Goal: Task Accomplishment & Management: Manage account settings

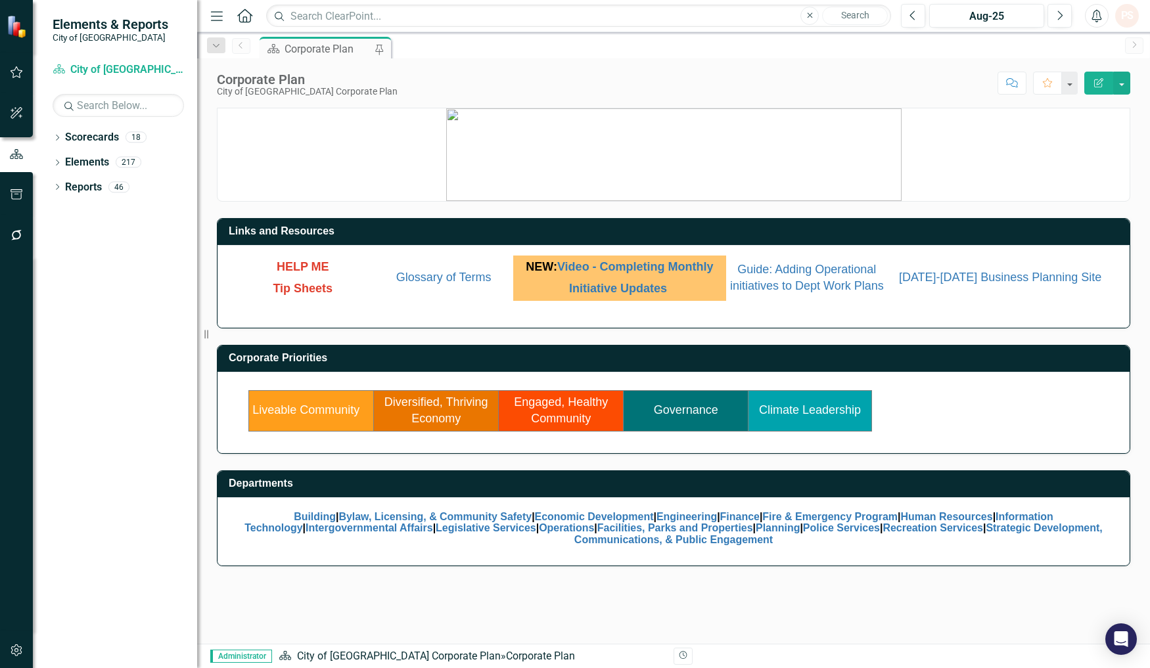
click at [681, 417] on link "Governance" at bounding box center [686, 409] width 64 height 13
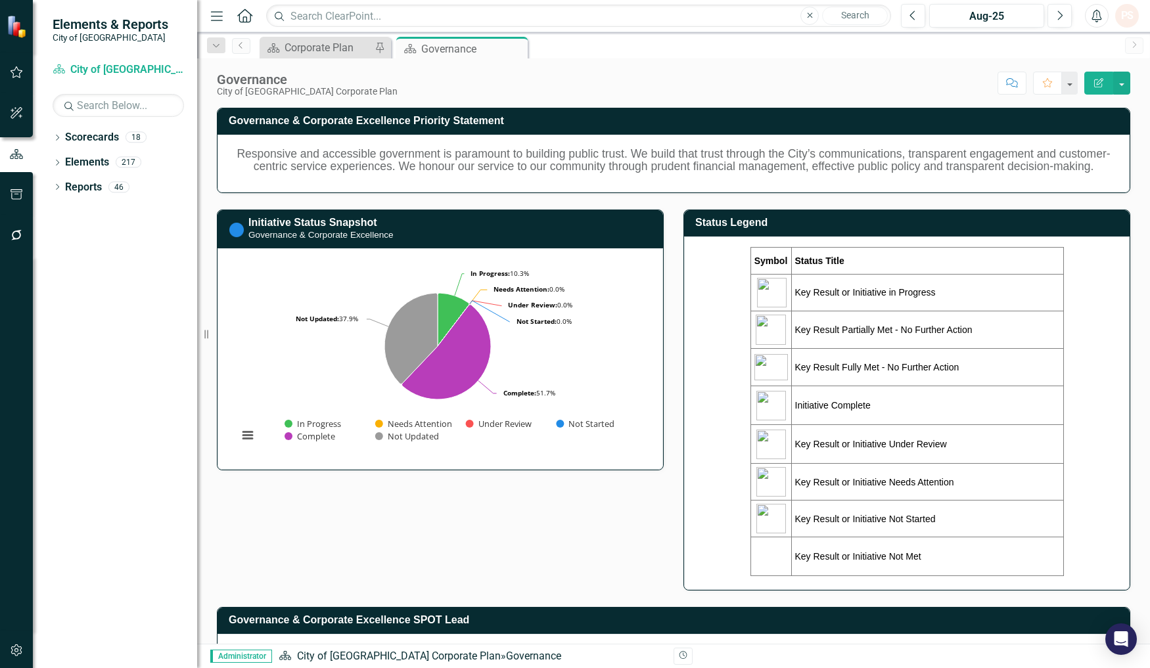
click at [1072, 261] on div "Symbol Status Title Key Result or Initiative in Progress Key Result Partially M…" at bounding box center [907, 412] width 418 height 330
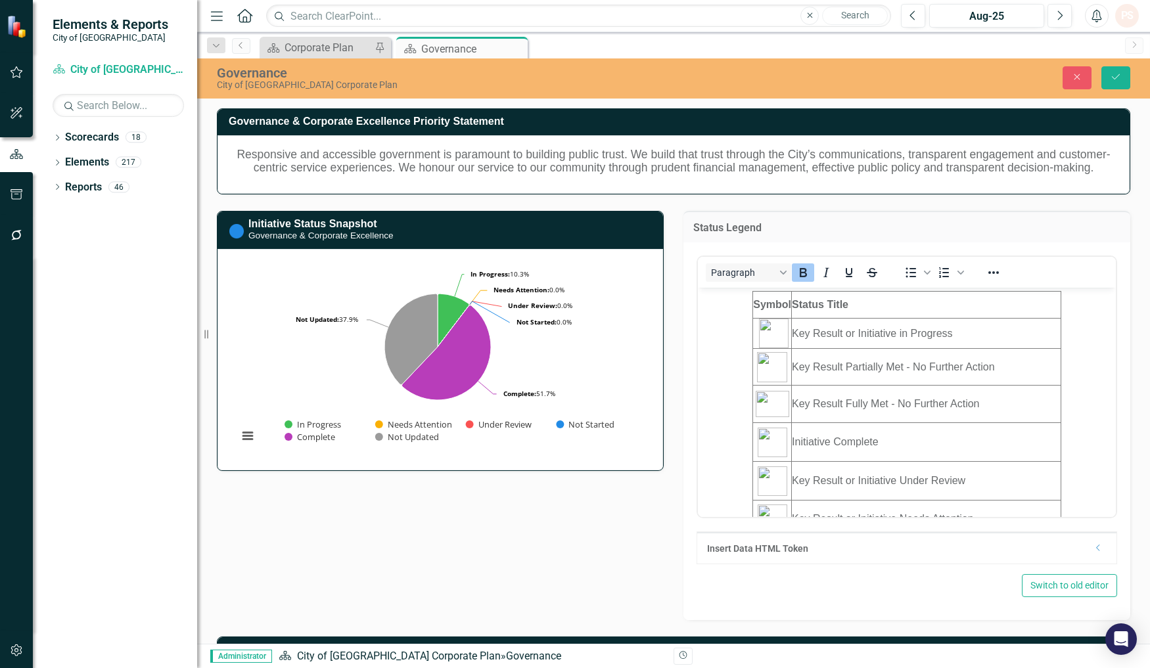
click at [1022, 344] on td "Key Result or Initiative in Progress" at bounding box center [926, 334] width 269 height 30
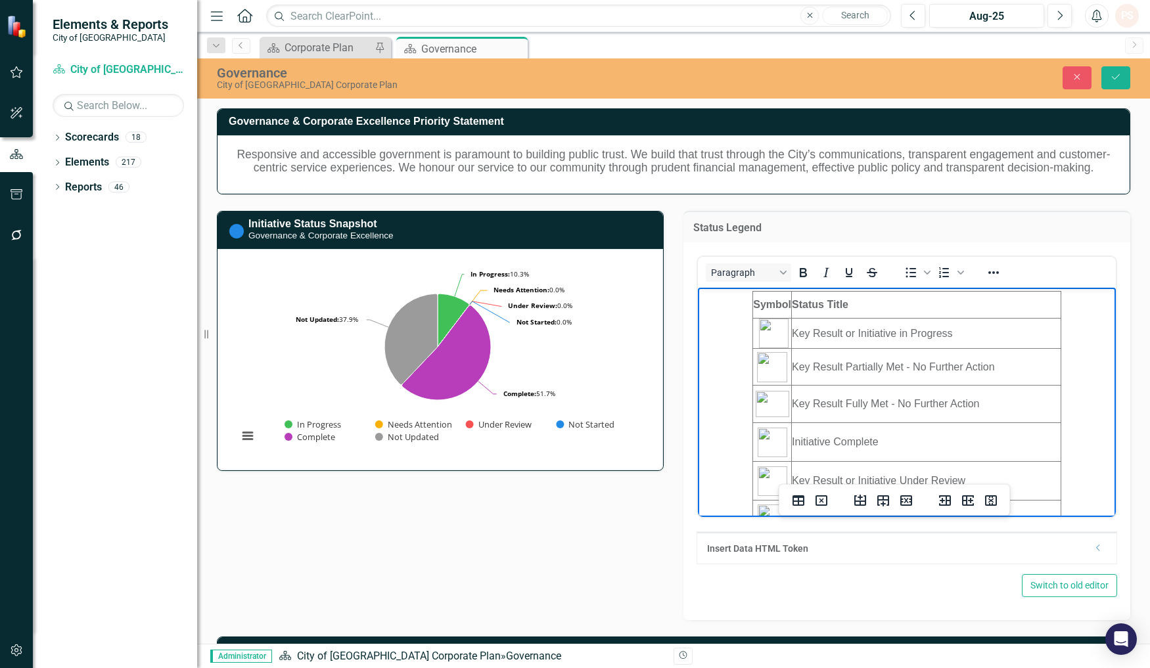
click at [1086, 388] on body "Symbol Status Title Key Result or Initiative in Progress Key Result Partially M…" at bounding box center [907, 452] width 418 height 329
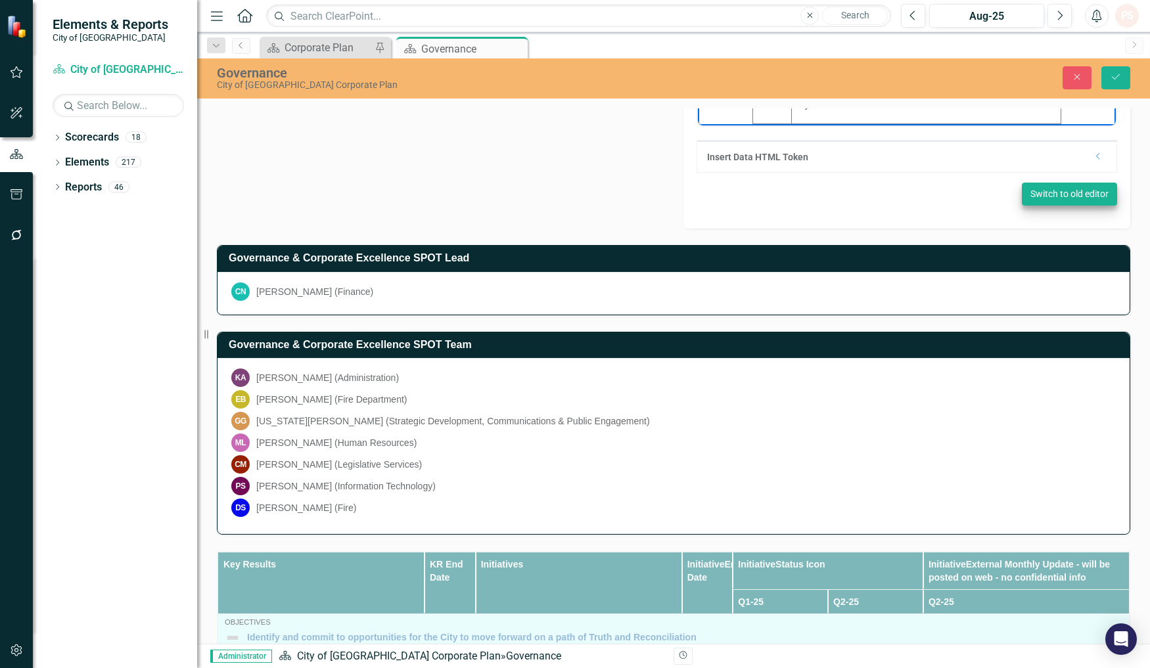
scroll to position [146, 0]
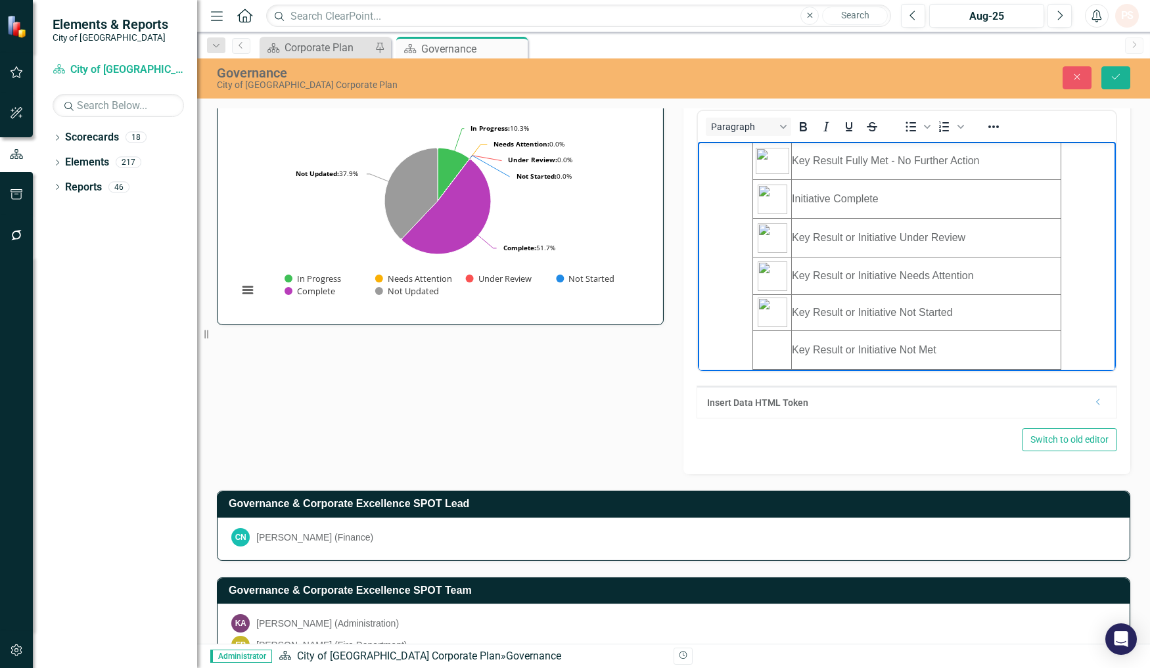
click at [1072, 346] on body "Symbol Status Title Key Result or Initiative in Progress Key Result Partially M…" at bounding box center [907, 209] width 418 height 329
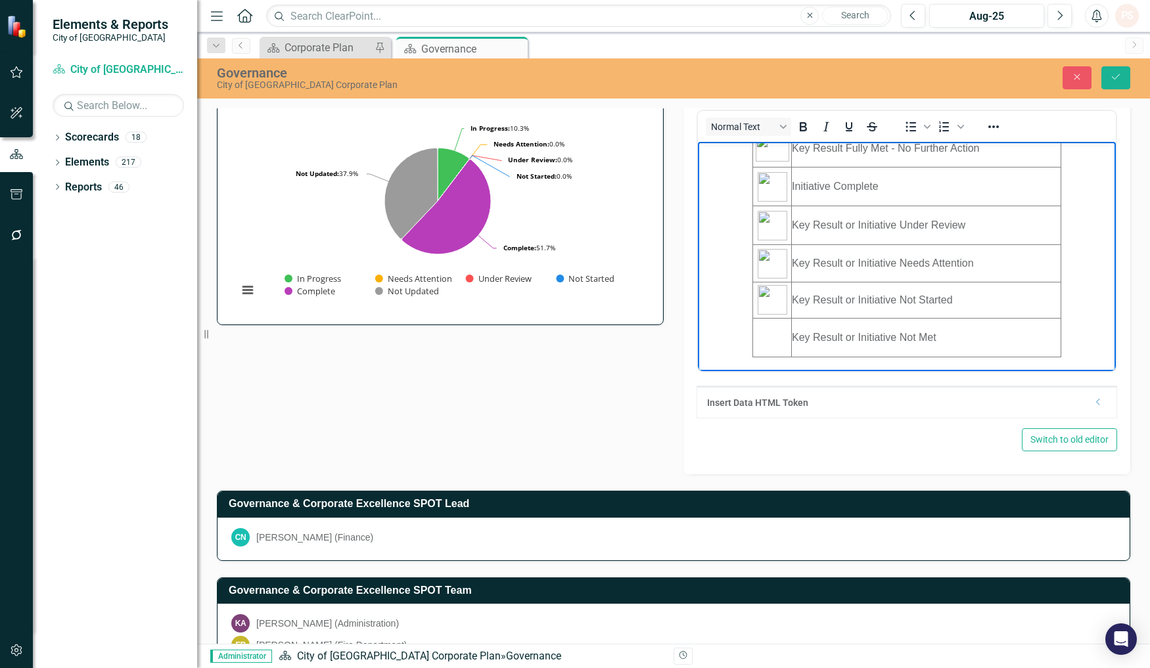
scroll to position [136, 0]
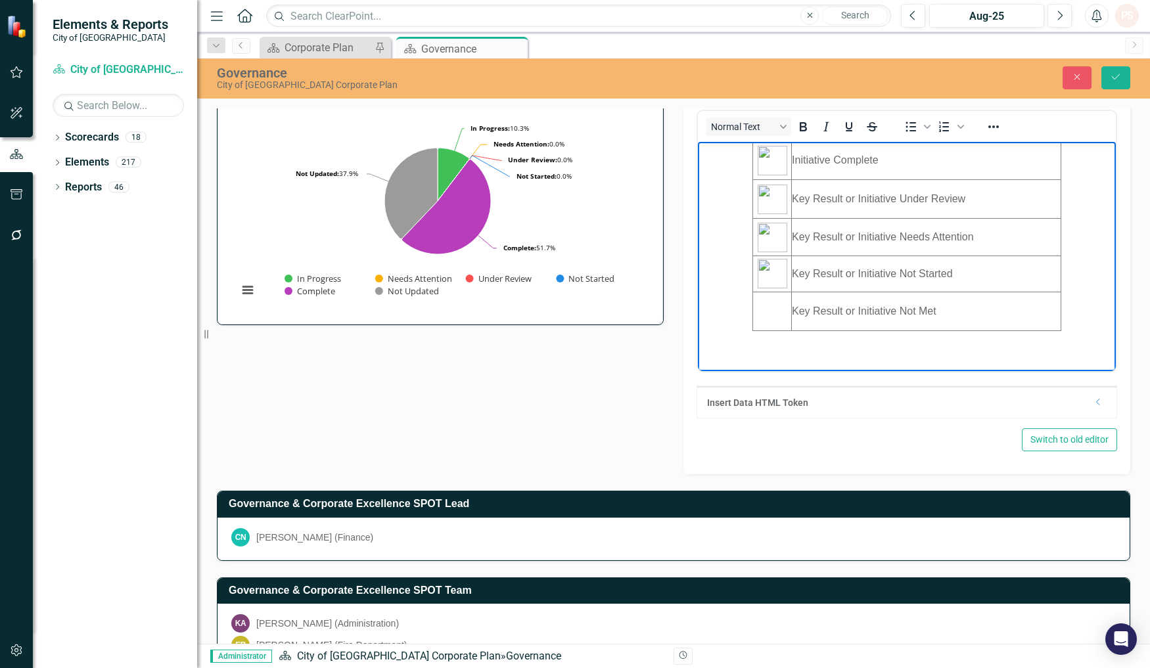
drag, startPoint x: 720, startPoint y: 341, endPoint x: 709, endPoint y: 341, distance: 10.5
click at [709, 341] on p "Rich Text Area. Press ALT-0 for help." at bounding box center [906, 339] width 411 height 16
click at [987, 125] on icon "Reveal or hide additional toolbar items" at bounding box center [994, 127] width 16 height 16
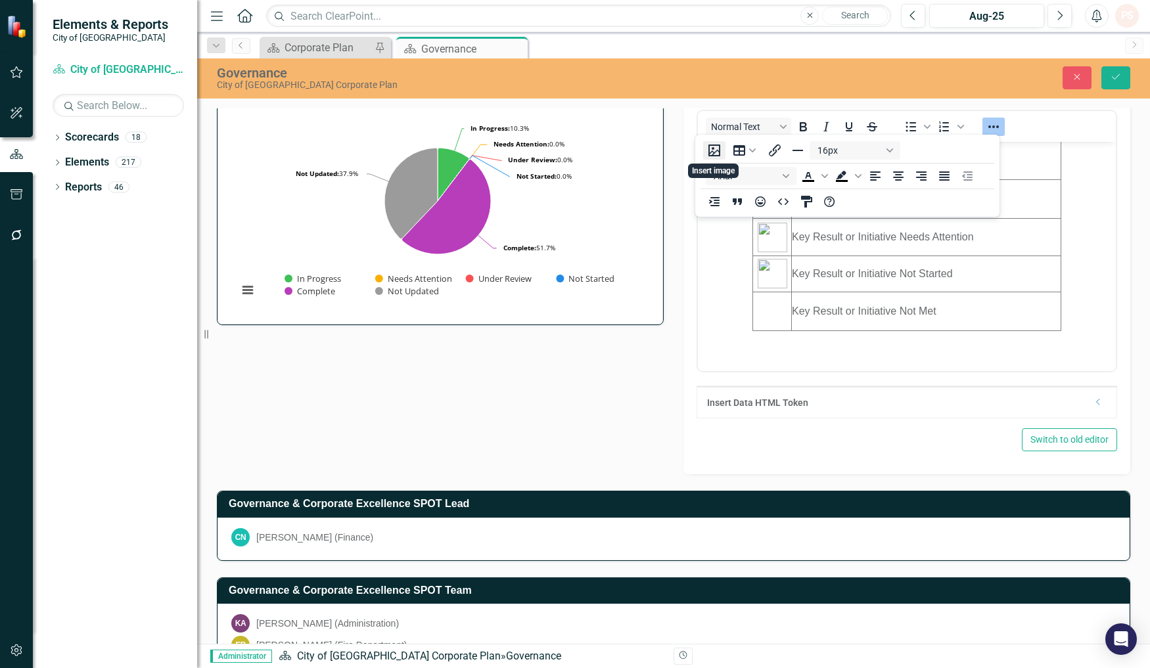
click at [713, 151] on button "Insert image" at bounding box center [714, 150] width 22 height 18
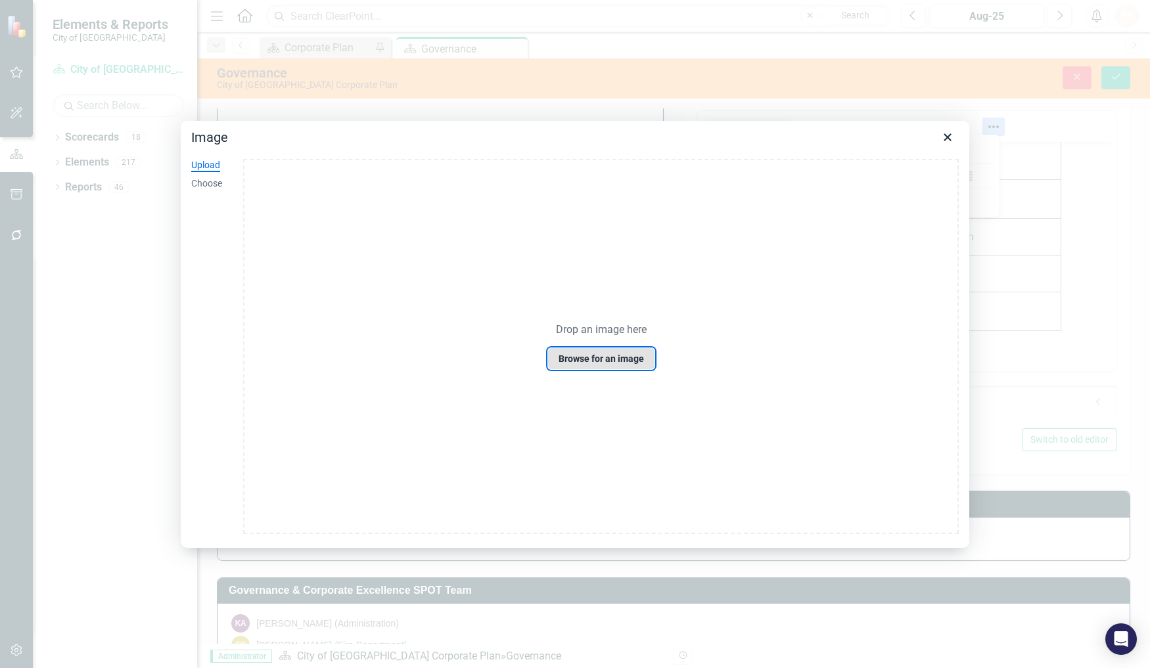
click at [579, 357] on button "Browse for an image" at bounding box center [601, 359] width 108 height 22
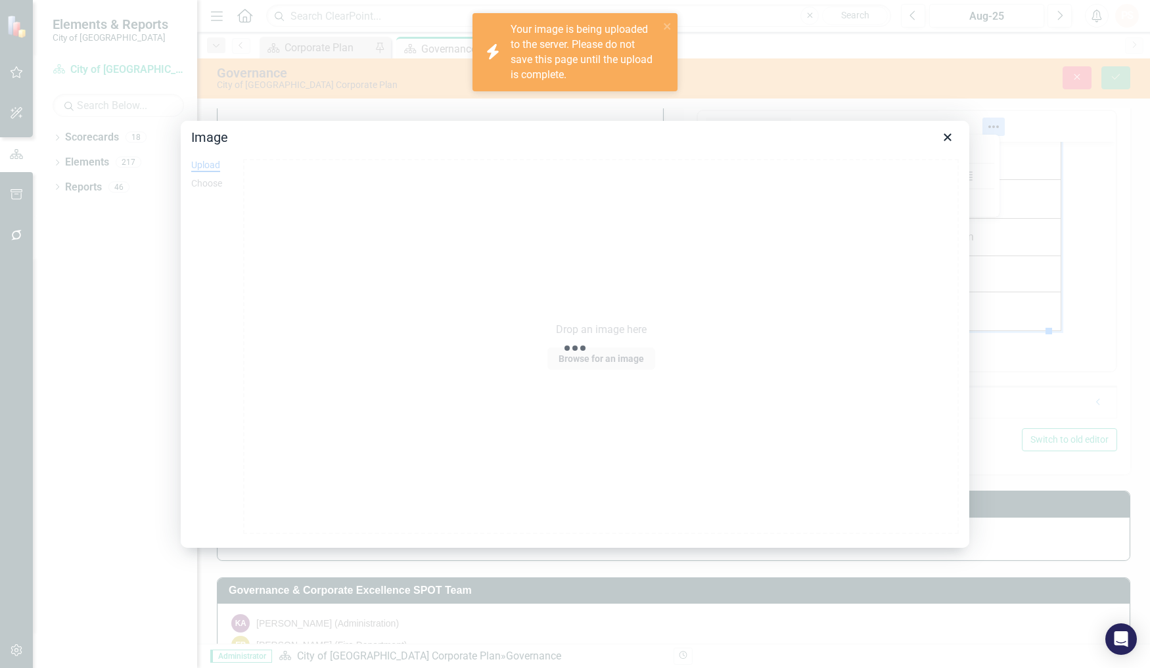
scroll to position [0, 0]
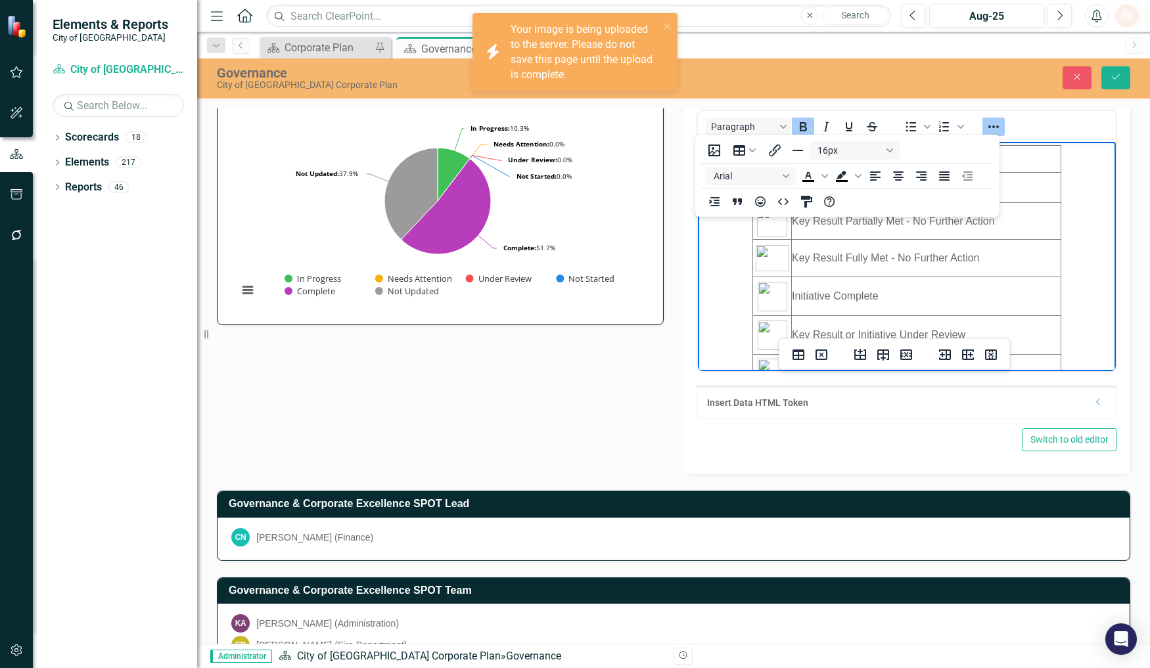
click at [1063, 290] on body "Symbol Status Title Key Result or Initiative in Progress Key Result Partially M…" at bounding box center [907, 332] width 418 height 381
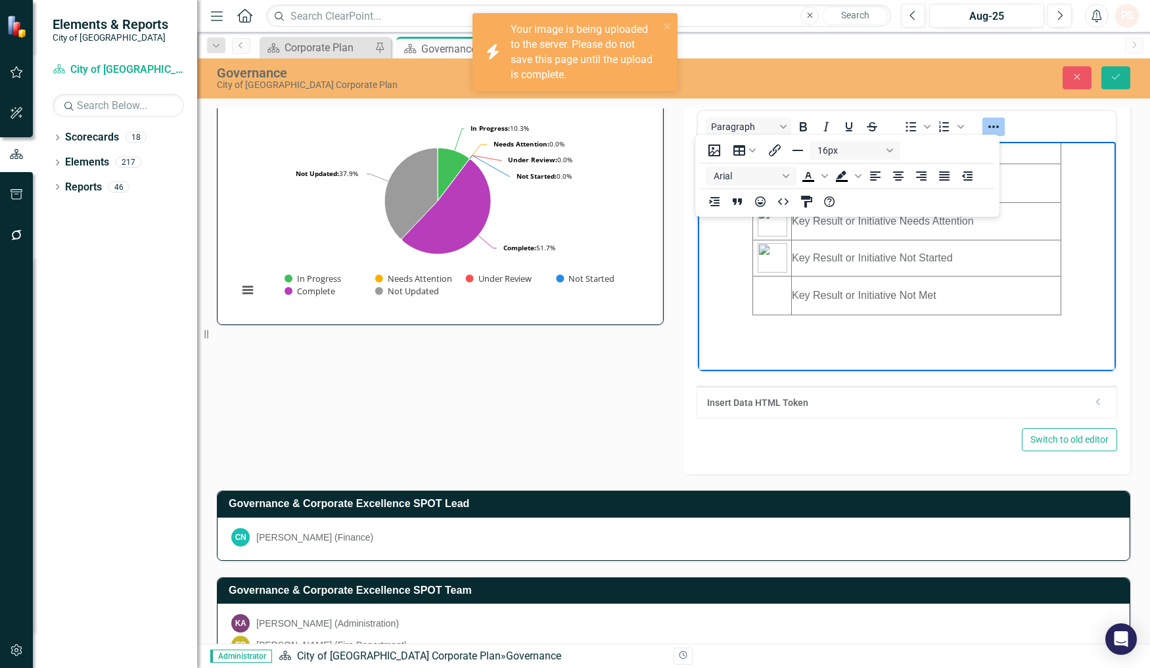
scroll to position [227, 0]
click at [701, 324] on img "Rich Text Area. Press ALT-0 for help." at bounding box center [701, 324] width 0 height 0
drag, startPoint x: 701, startPoint y: 239, endPoint x: 1809, endPoint y: 475, distance: 1132.9
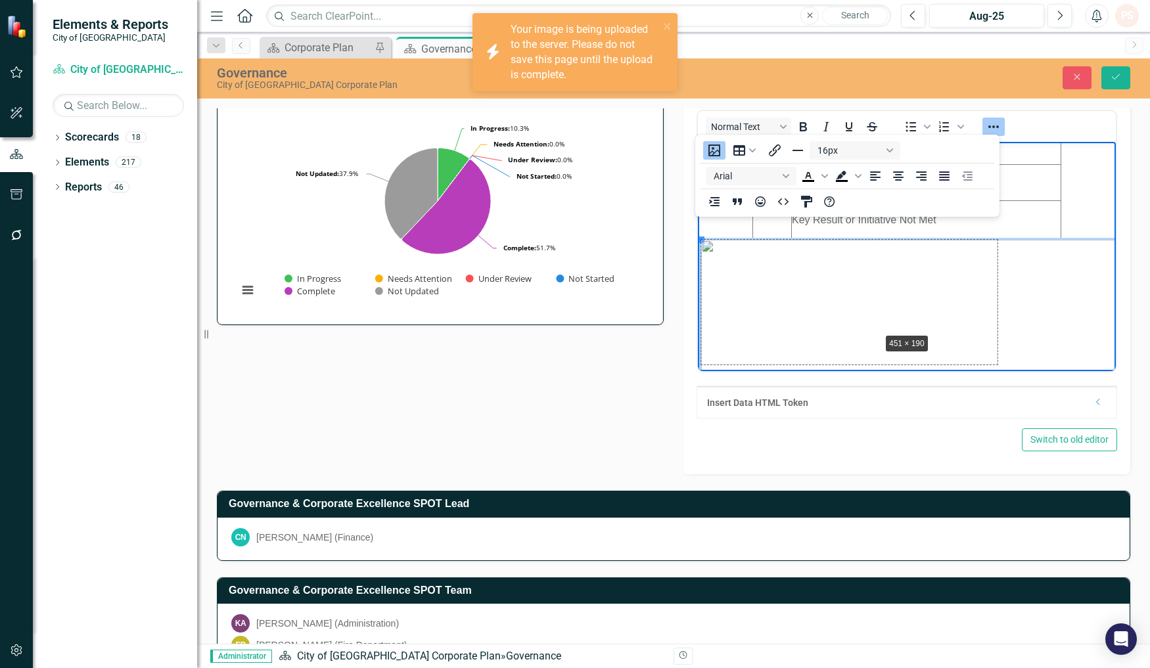
drag, startPoint x: 702, startPoint y: 238, endPoint x: 864, endPoint y: 331, distance: 186.9
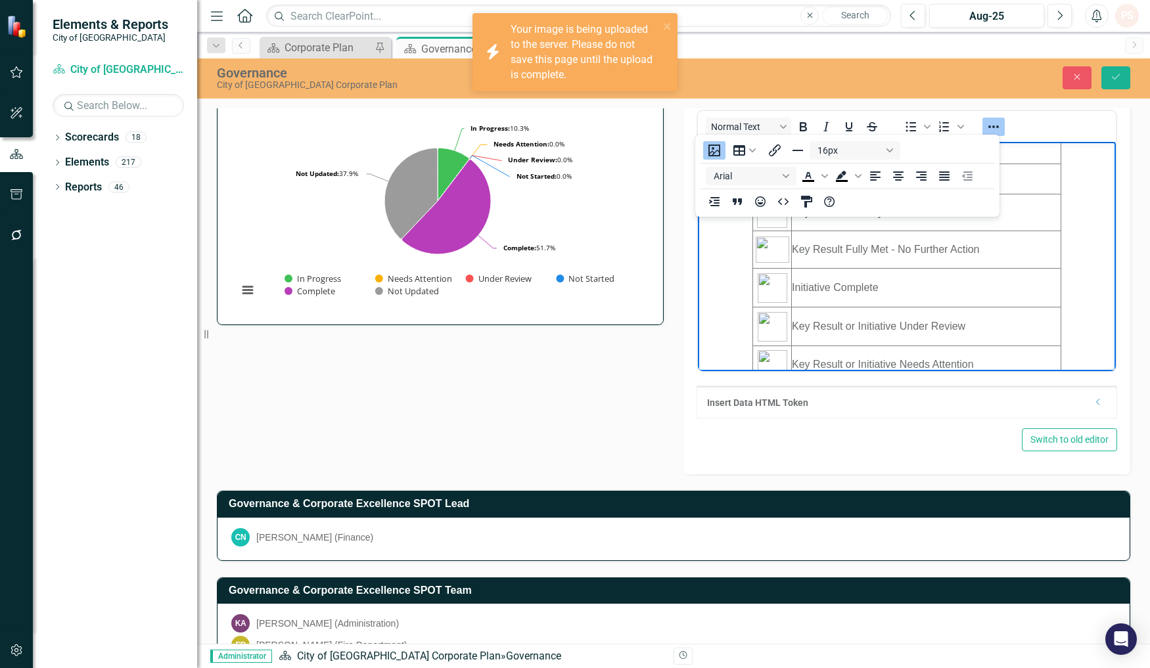
scroll to position [0, 0]
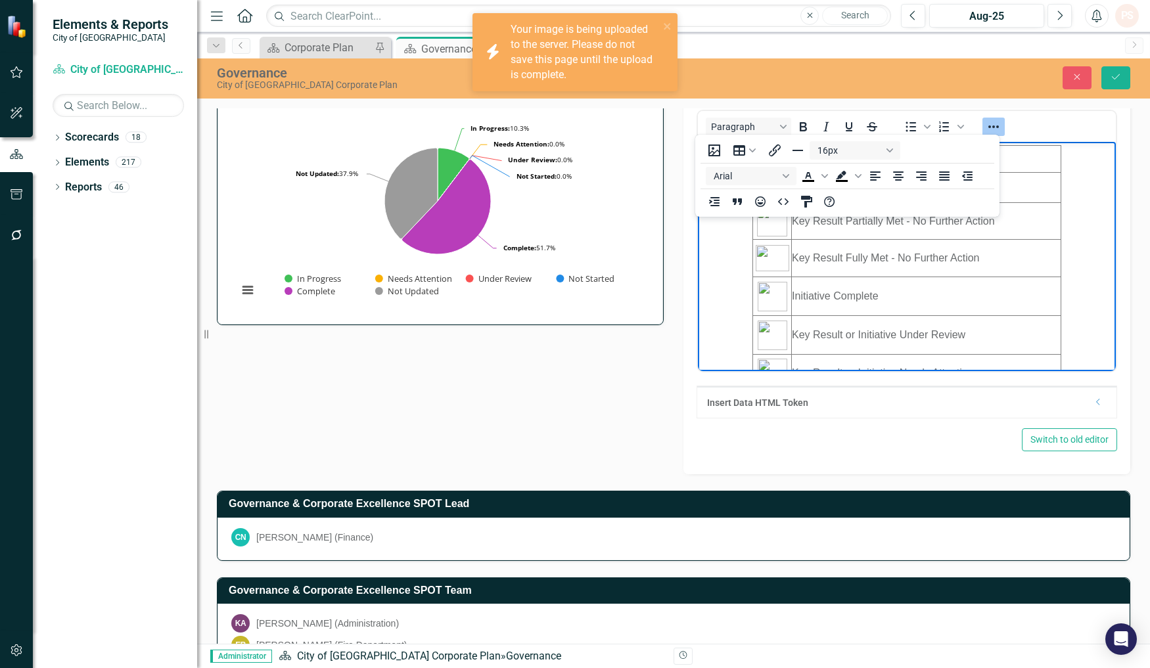
click at [748, 285] on body "Symbol Status Title Key Result or Initiative in Progress Key Result Partially M…" at bounding box center [907, 387] width 418 height 490
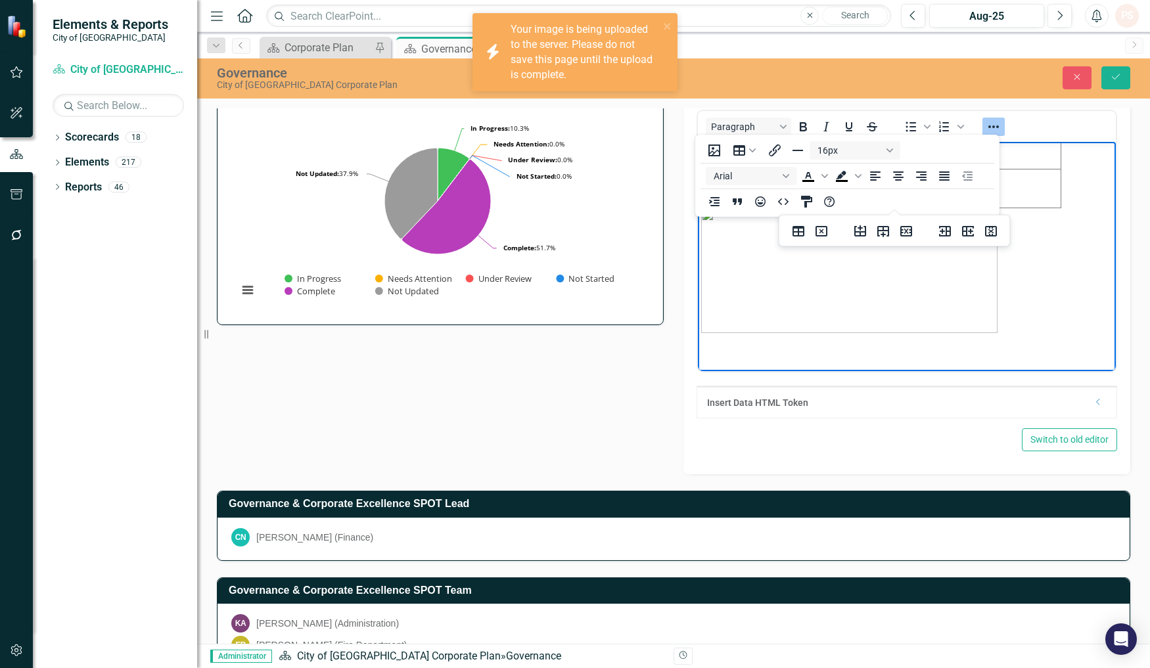
click at [1034, 202] on td "Key Result or Initiative Not Met" at bounding box center [926, 188] width 269 height 39
click at [820, 231] on icon "Delete table" at bounding box center [822, 231] width 16 height 16
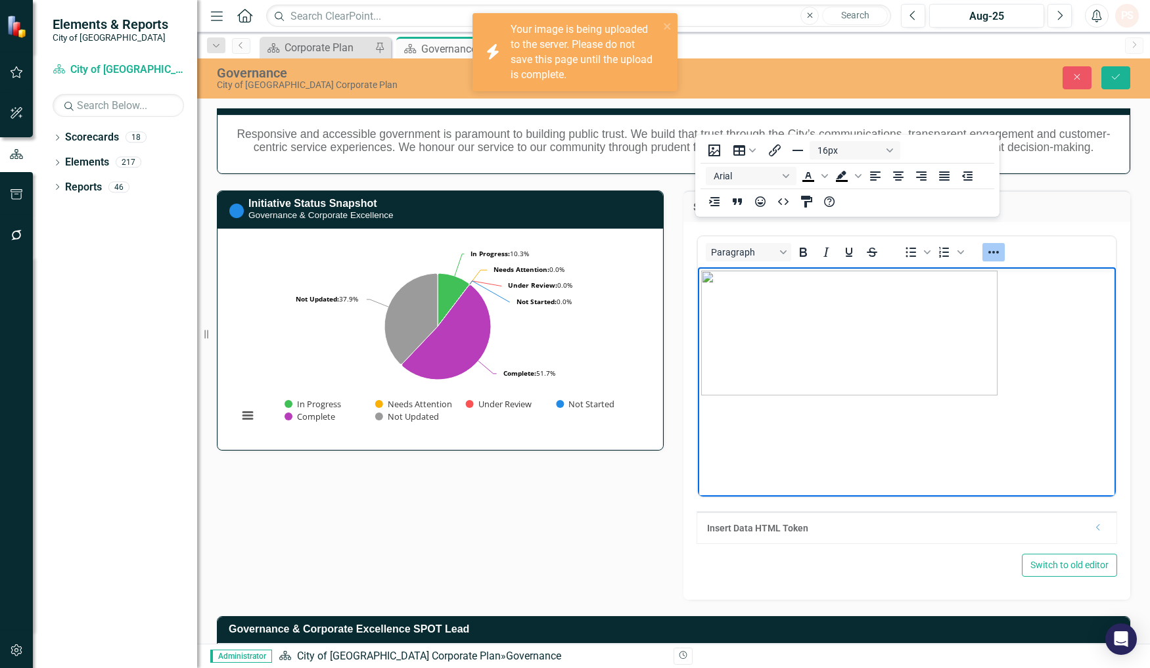
scroll to position [0, 0]
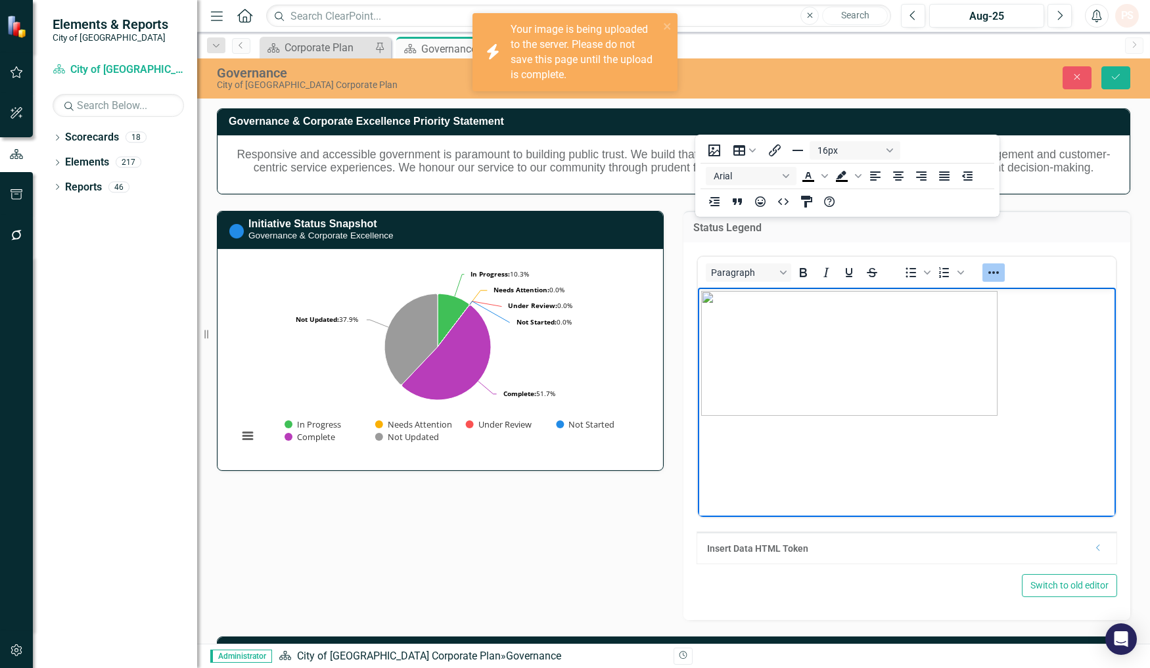
click at [975, 386] on img "Rich Text Area. Press ALT-0 for help." at bounding box center [849, 353] width 296 height 125
drag, startPoint x: 998, startPoint y: 417, endPoint x: 1109, endPoint y: 453, distance: 117.0
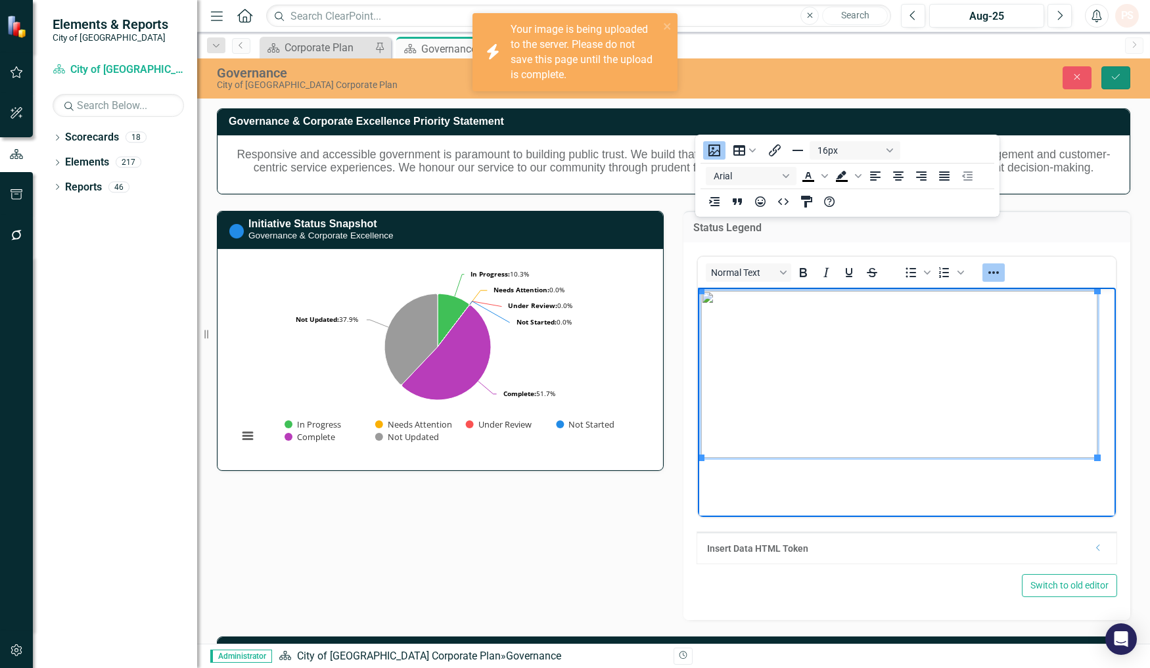
click at [1114, 81] on icon "Save" at bounding box center [1116, 76] width 12 height 9
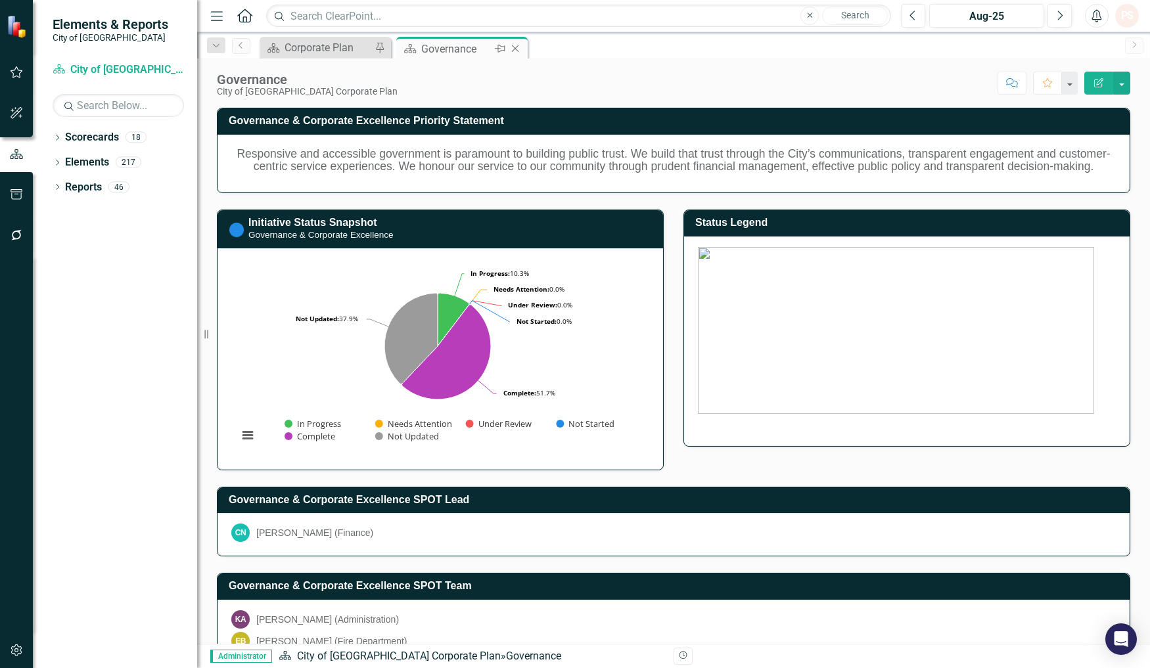
click at [511, 49] on icon "Close" at bounding box center [515, 48] width 13 height 11
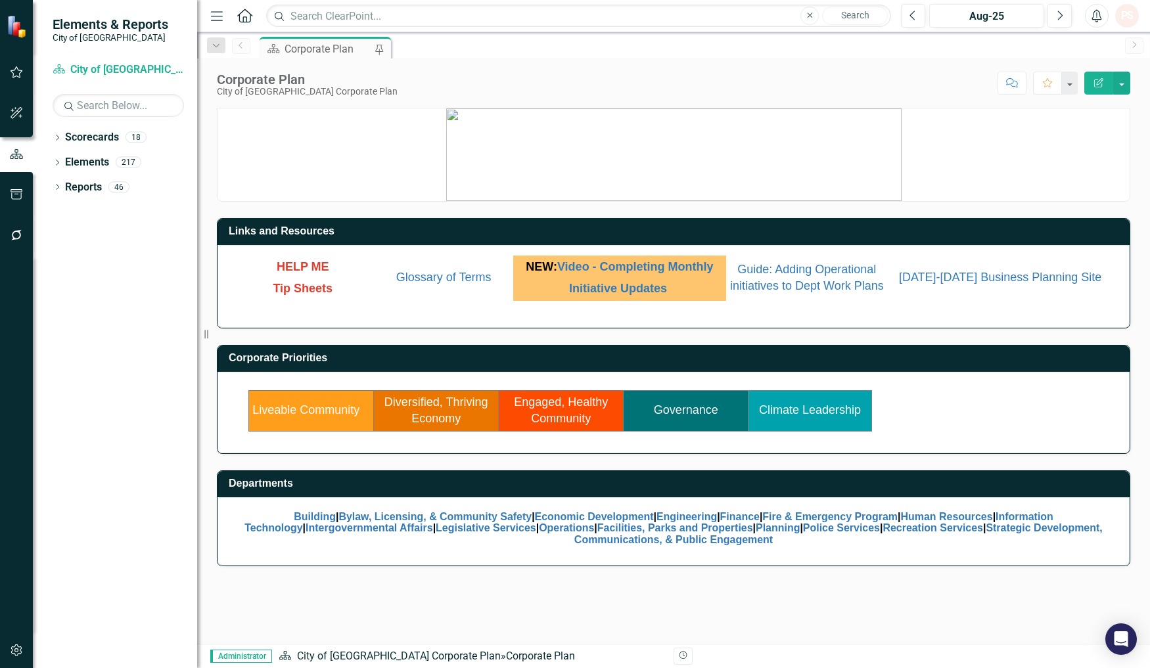
click at [780, 417] on link "Climate Leadership" at bounding box center [810, 409] width 102 height 13
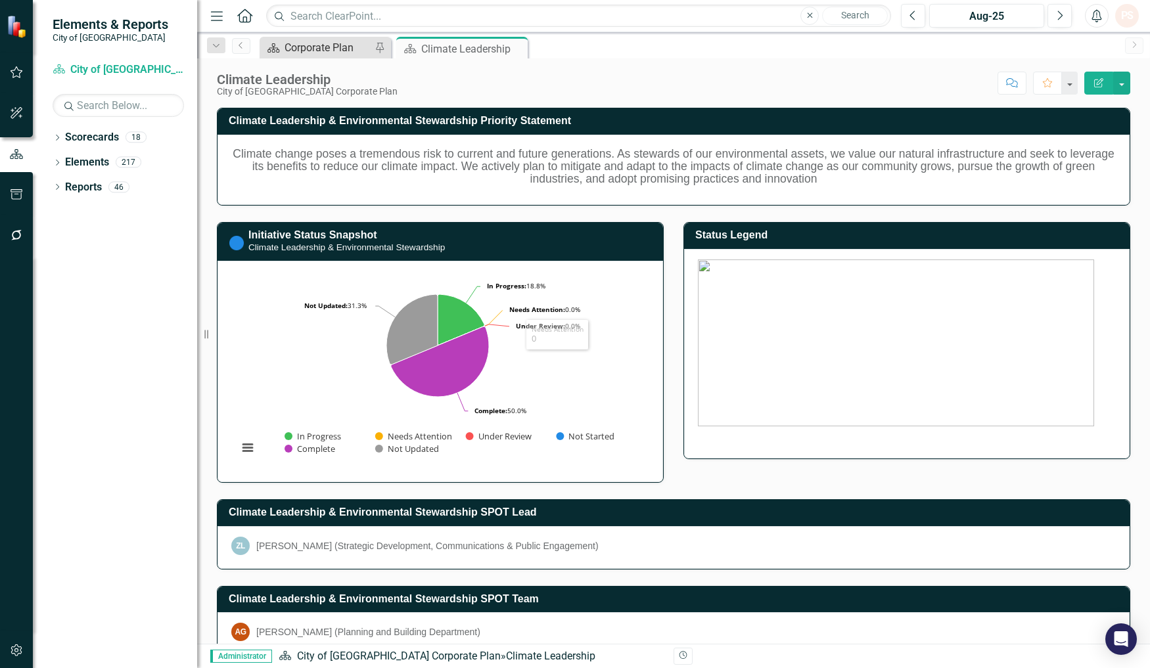
click at [329, 50] on div "Corporate Plan" at bounding box center [328, 47] width 87 height 16
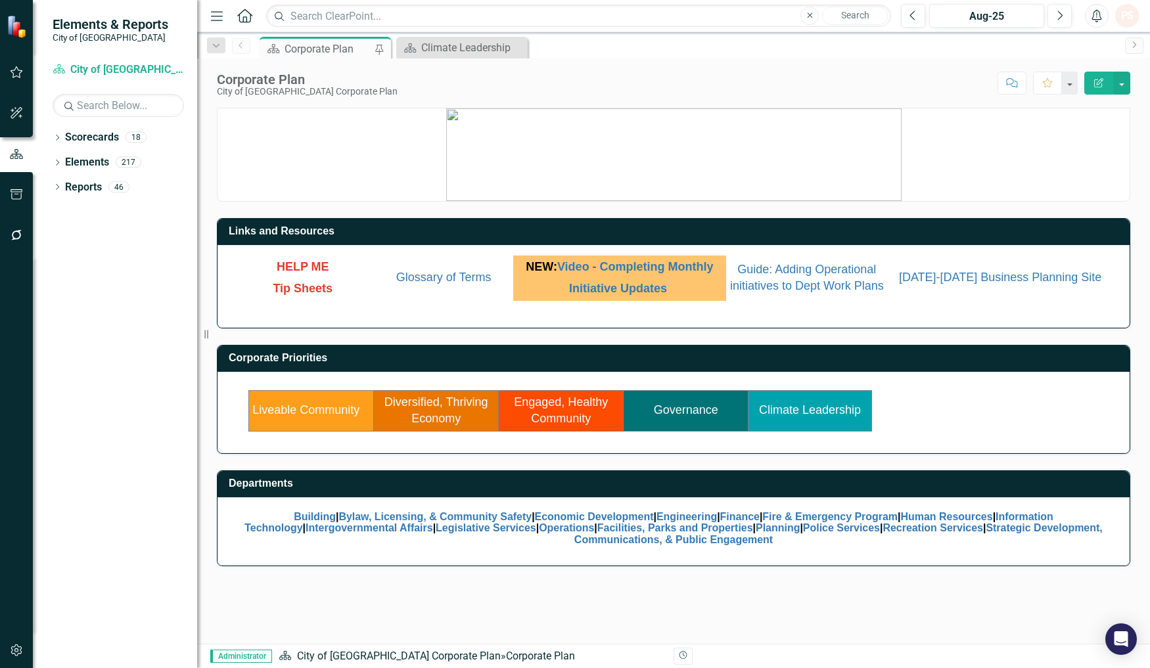
click at [437, 421] on td "Diversified, Thriving Economy" at bounding box center [436, 410] width 125 height 41
click at [448, 412] on link "Diversified, Thriving Economy" at bounding box center [436, 411] width 104 height 30
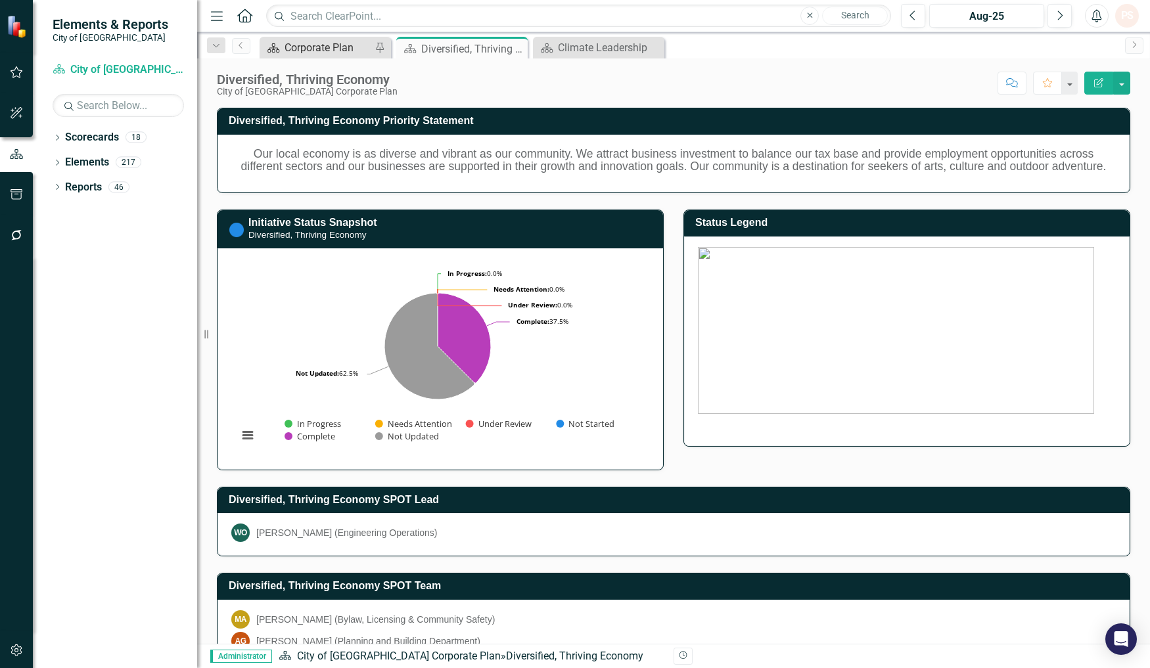
click at [344, 51] on div "Corporate Plan" at bounding box center [328, 47] width 87 height 16
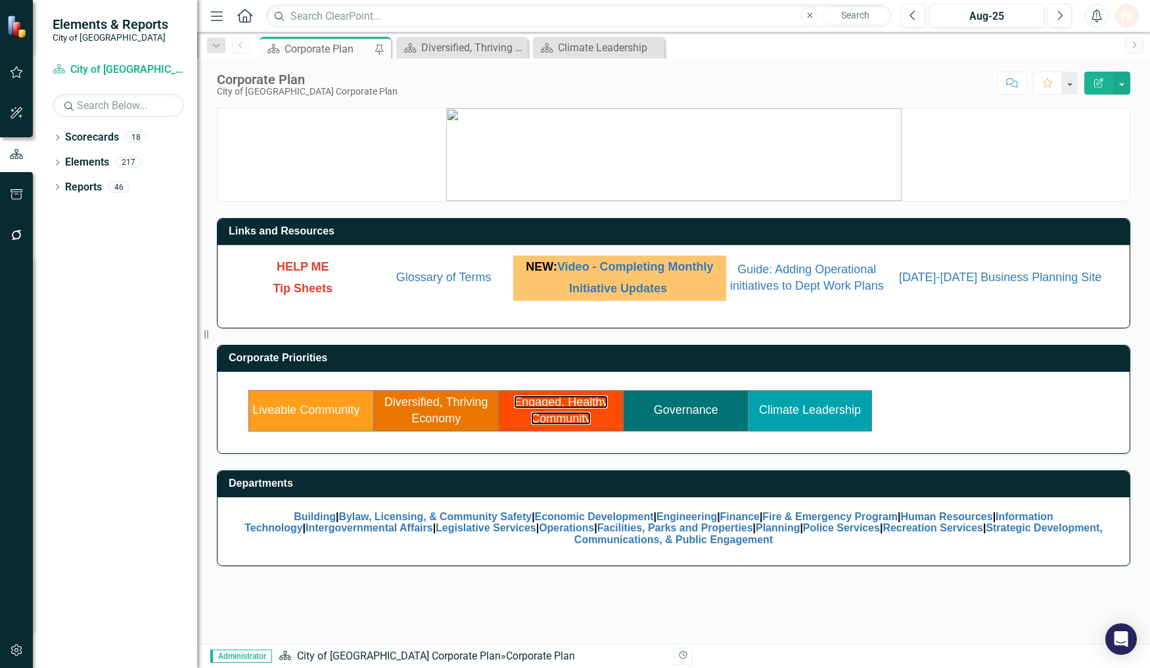
click at [570, 421] on td "Engaged, Healthy Community" at bounding box center [561, 410] width 125 height 41
click at [570, 415] on link "Engaged, Healthy Community" at bounding box center [561, 411] width 94 height 30
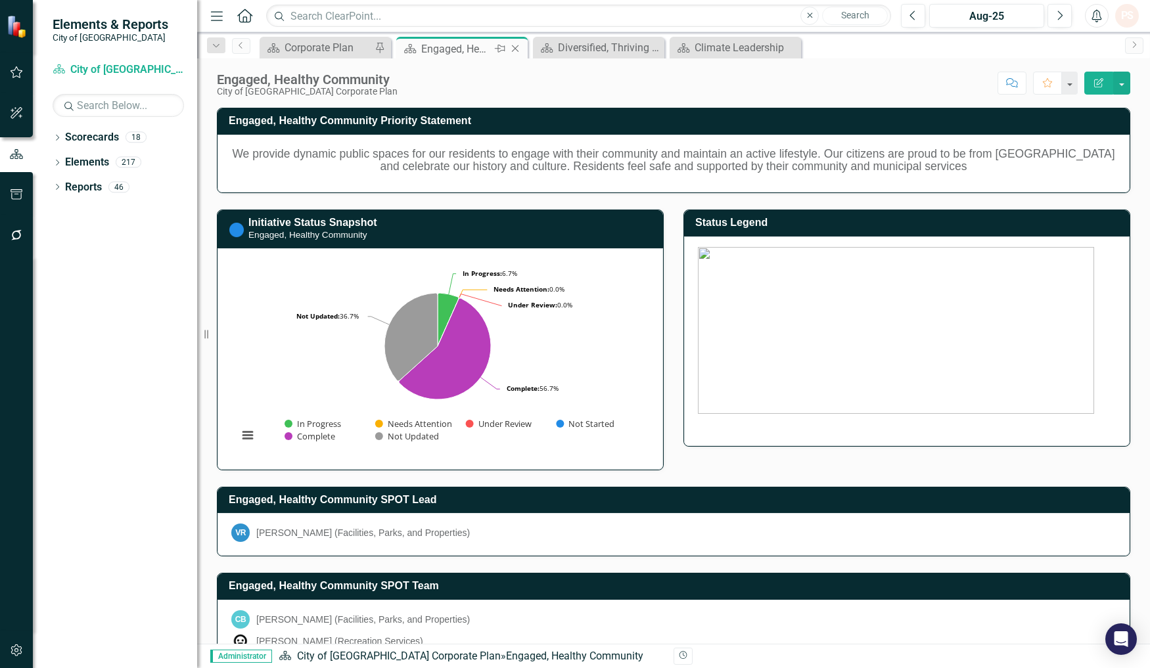
click at [511, 45] on icon "Close" at bounding box center [515, 48] width 13 height 11
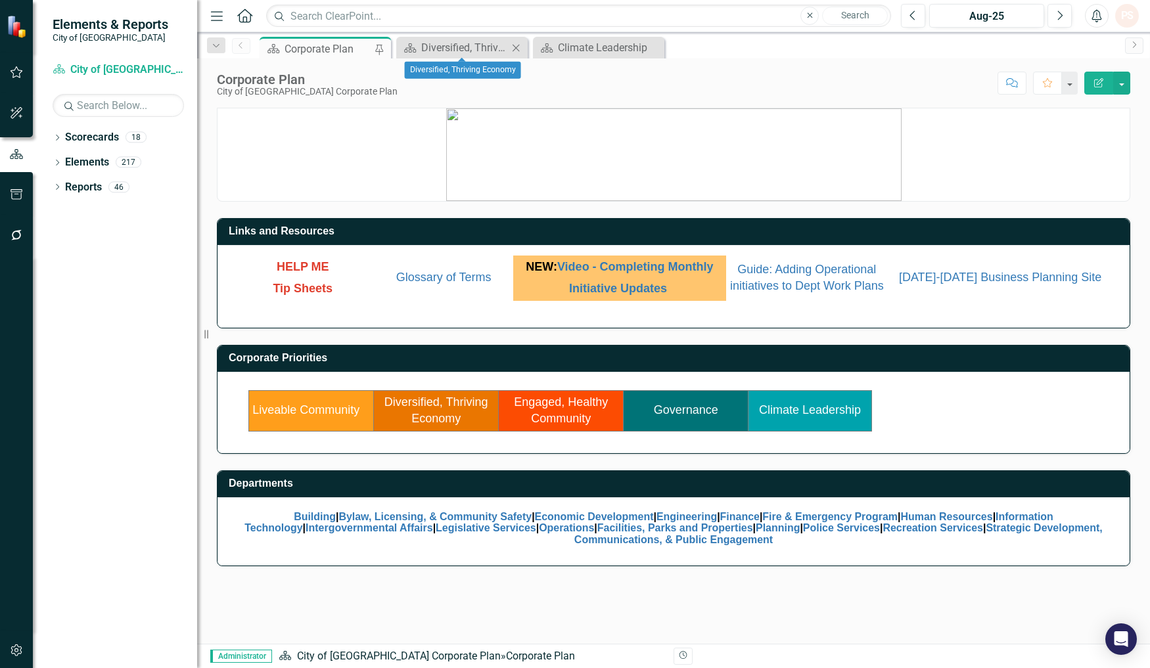
click at [514, 49] on icon "Close" at bounding box center [515, 48] width 13 height 11
click at [513, 48] on icon "Close" at bounding box center [515, 48] width 13 height 11
click at [315, 417] on link "Liveable Community" at bounding box center [305, 409] width 107 height 13
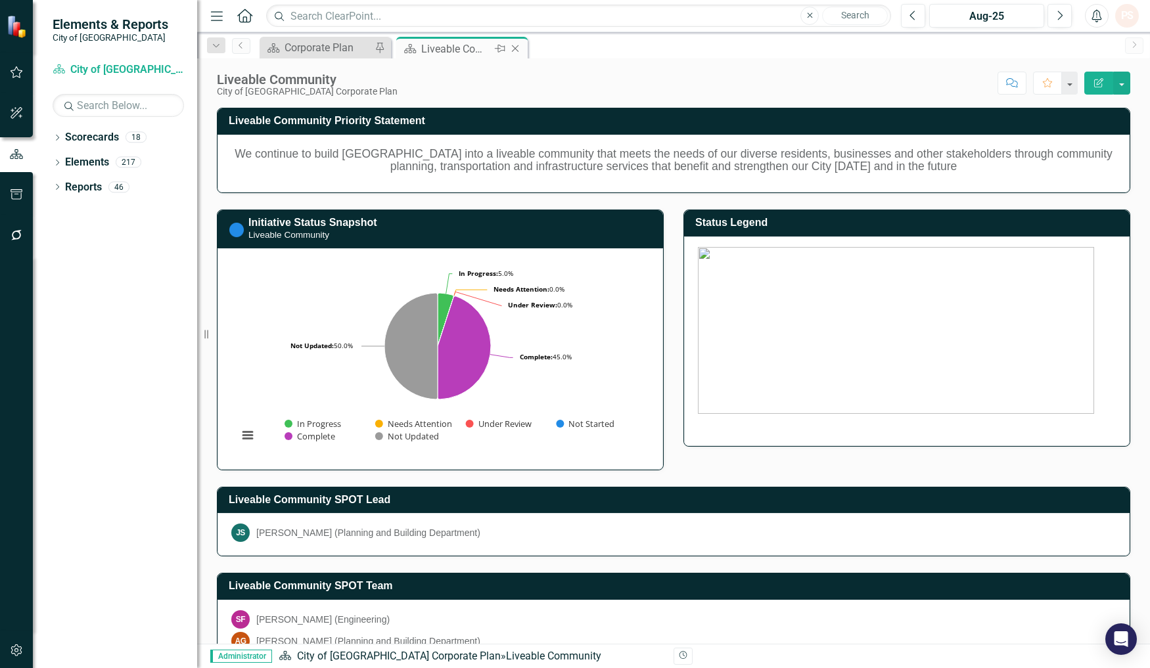
click at [520, 47] on icon "Close" at bounding box center [515, 48] width 13 height 11
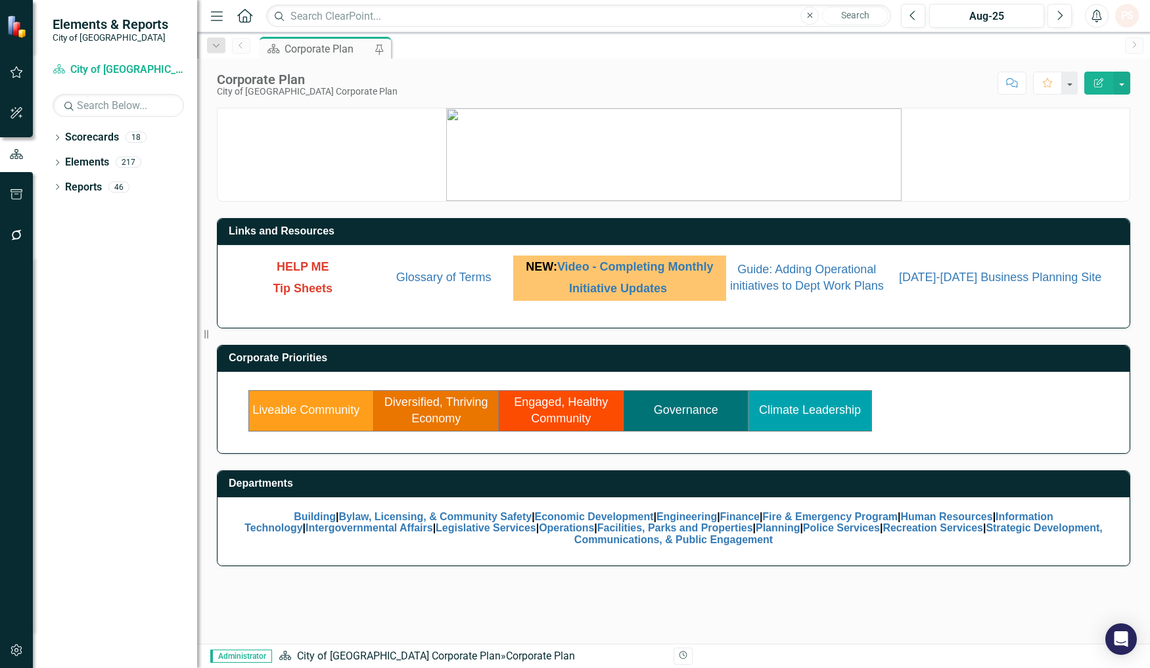
click at [825, 417] on link "Climate Leadership" at bounding box center [810, 409] width 102 height 13
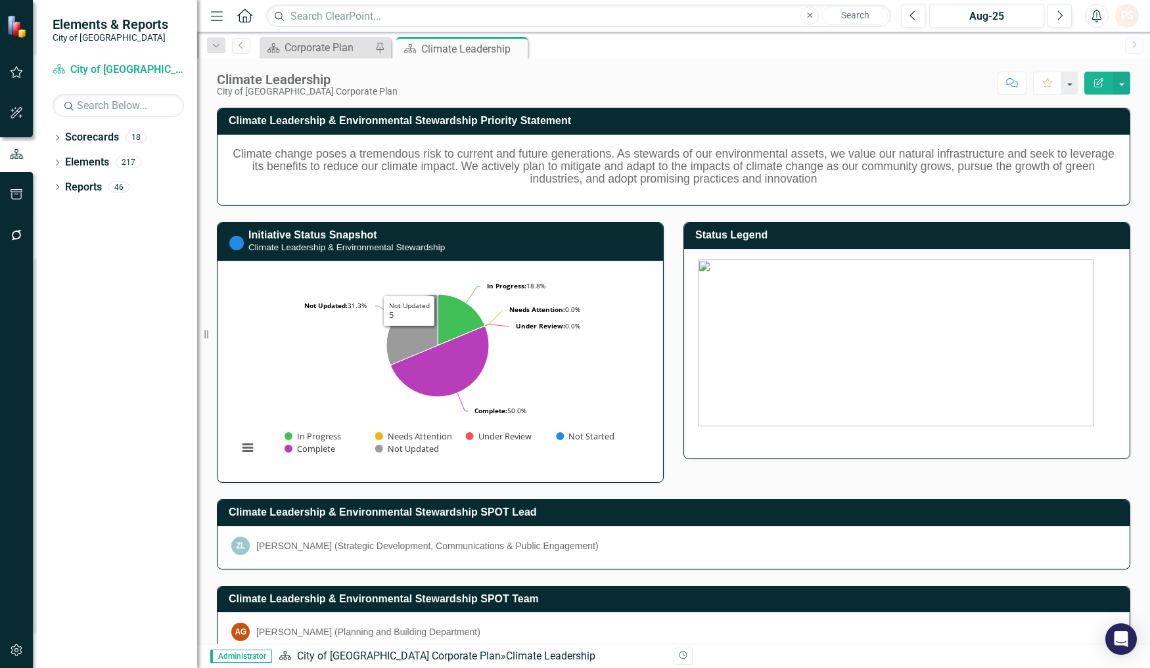
click at [704, 469] on div "Climate Leadership & Environmental Stewardship Priority Statement Climate chang…" at bounding box center [673, 429] width 933 height 676
